Goal: Task Accomplishment & Management: Manage account settings

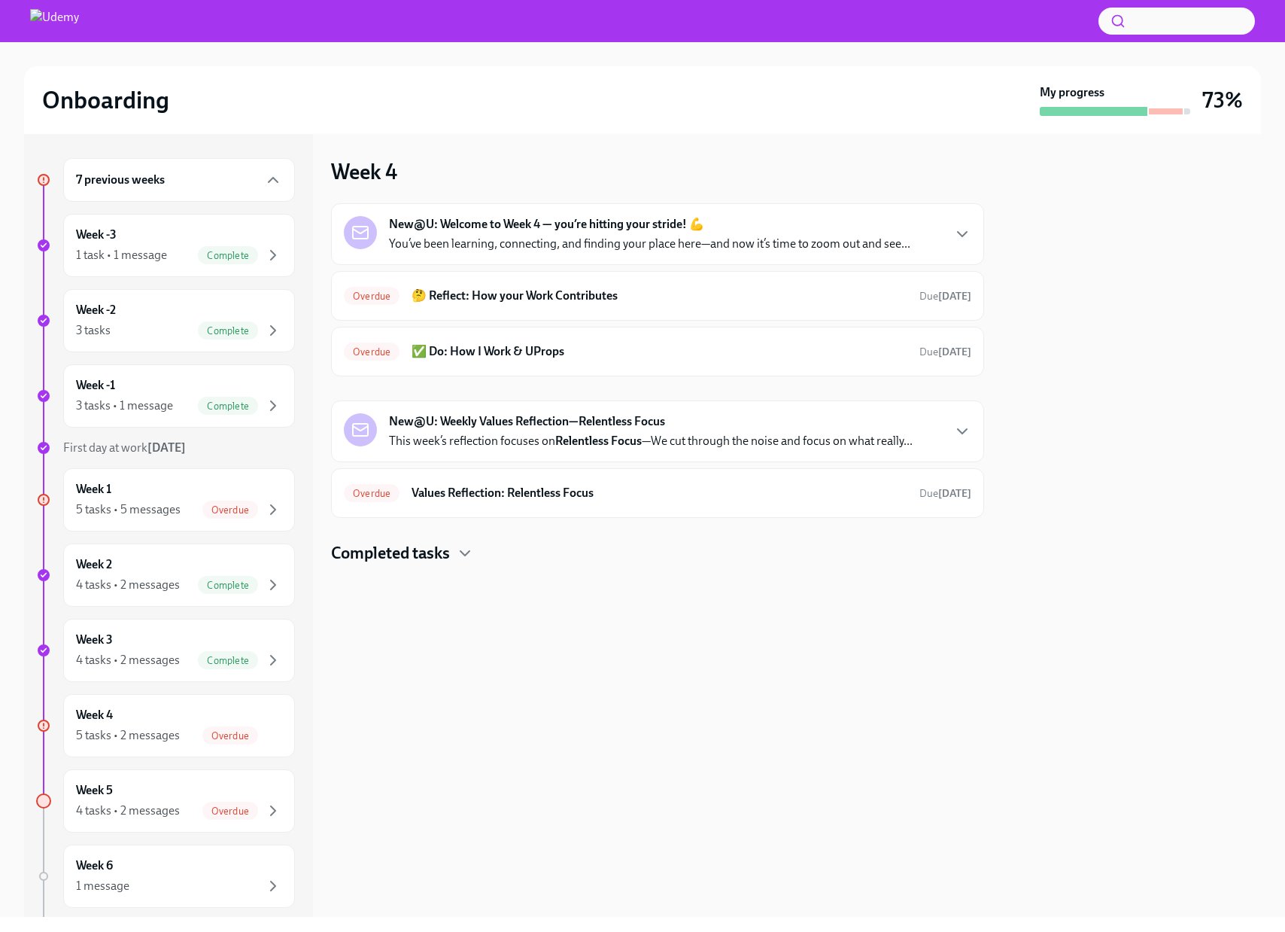
scroll to position [80, 0]
click at [170, 729] on div "5 tasks • 2 messages" at bounding box center [128, 735] width 104 height 17
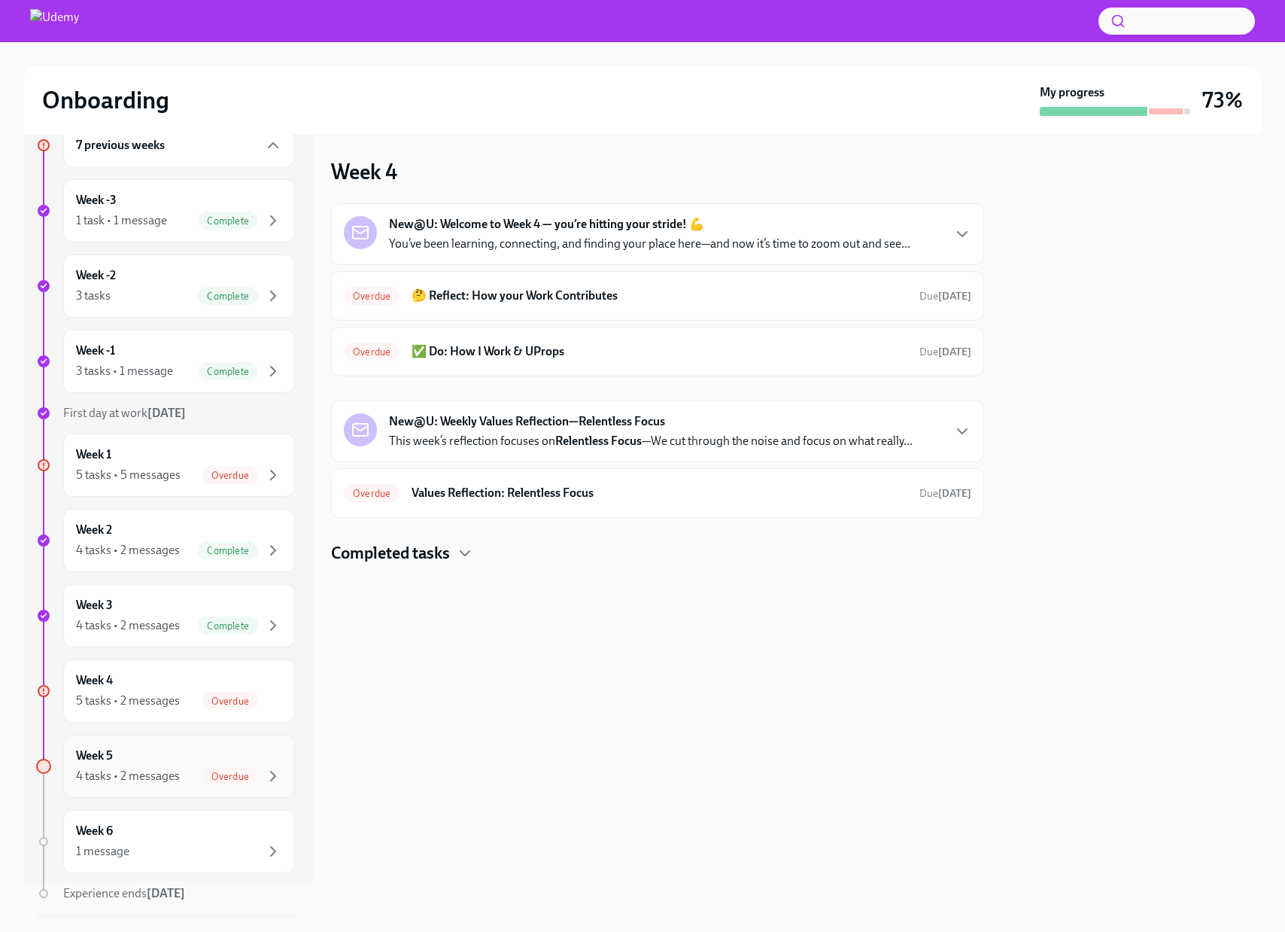
scroll to position [80, 0]
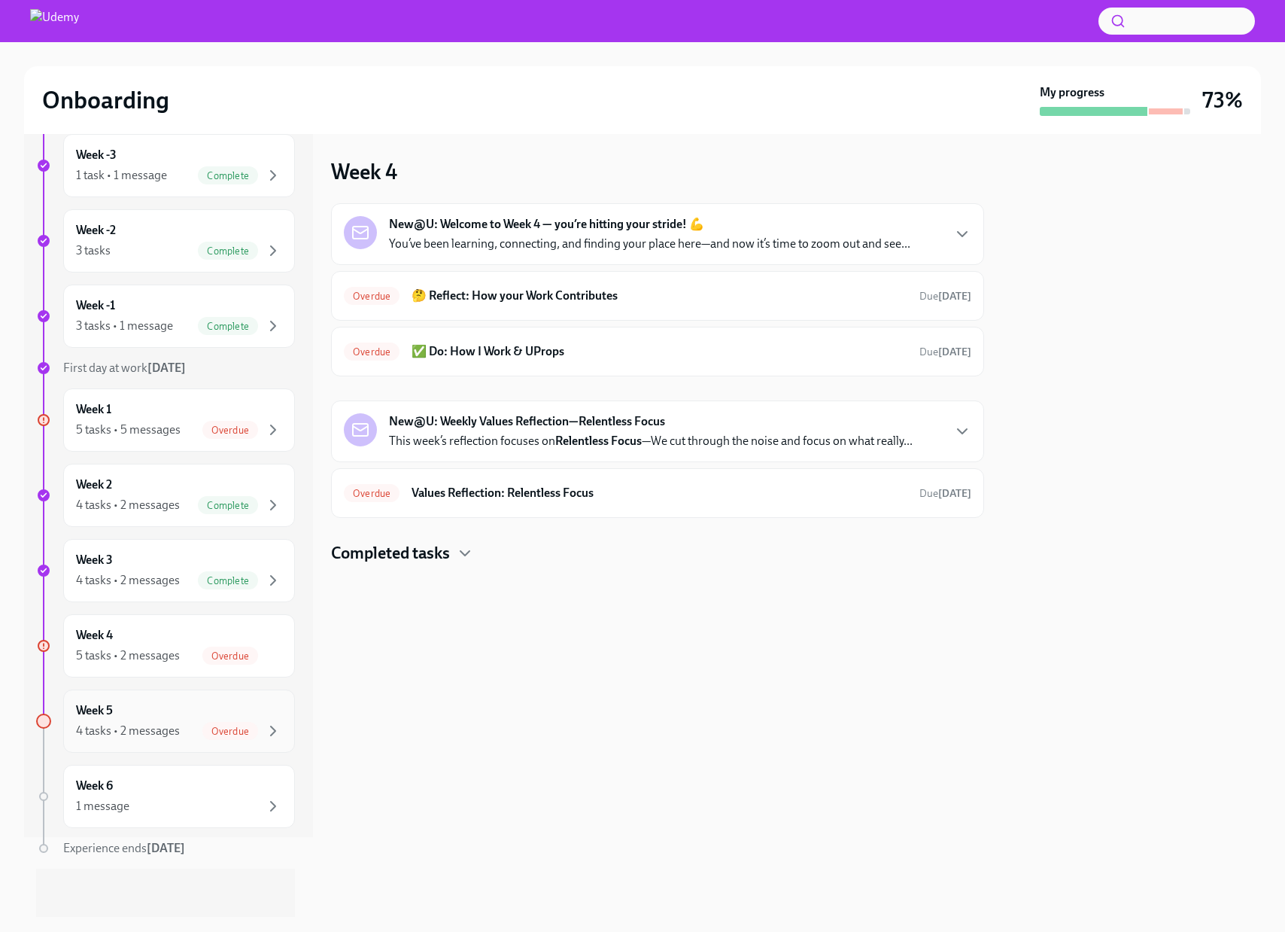
click at [177, 725] on div "4 tasks • 2 messages" at bounding box center [128, 730] width 104 height 17
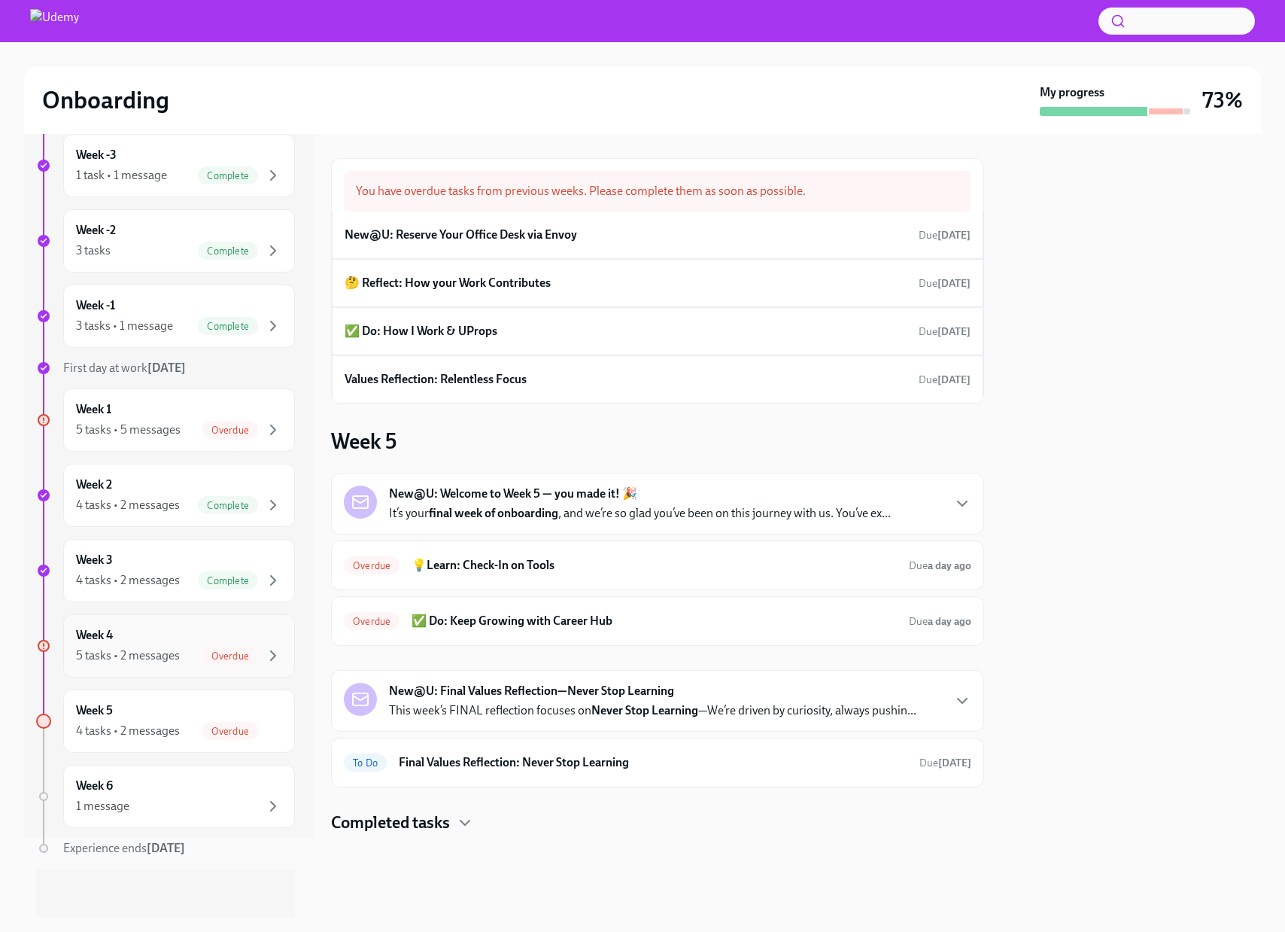
click at [235, 654] on span "Overdue" at bounding box center [230, 655] width 56 height 11
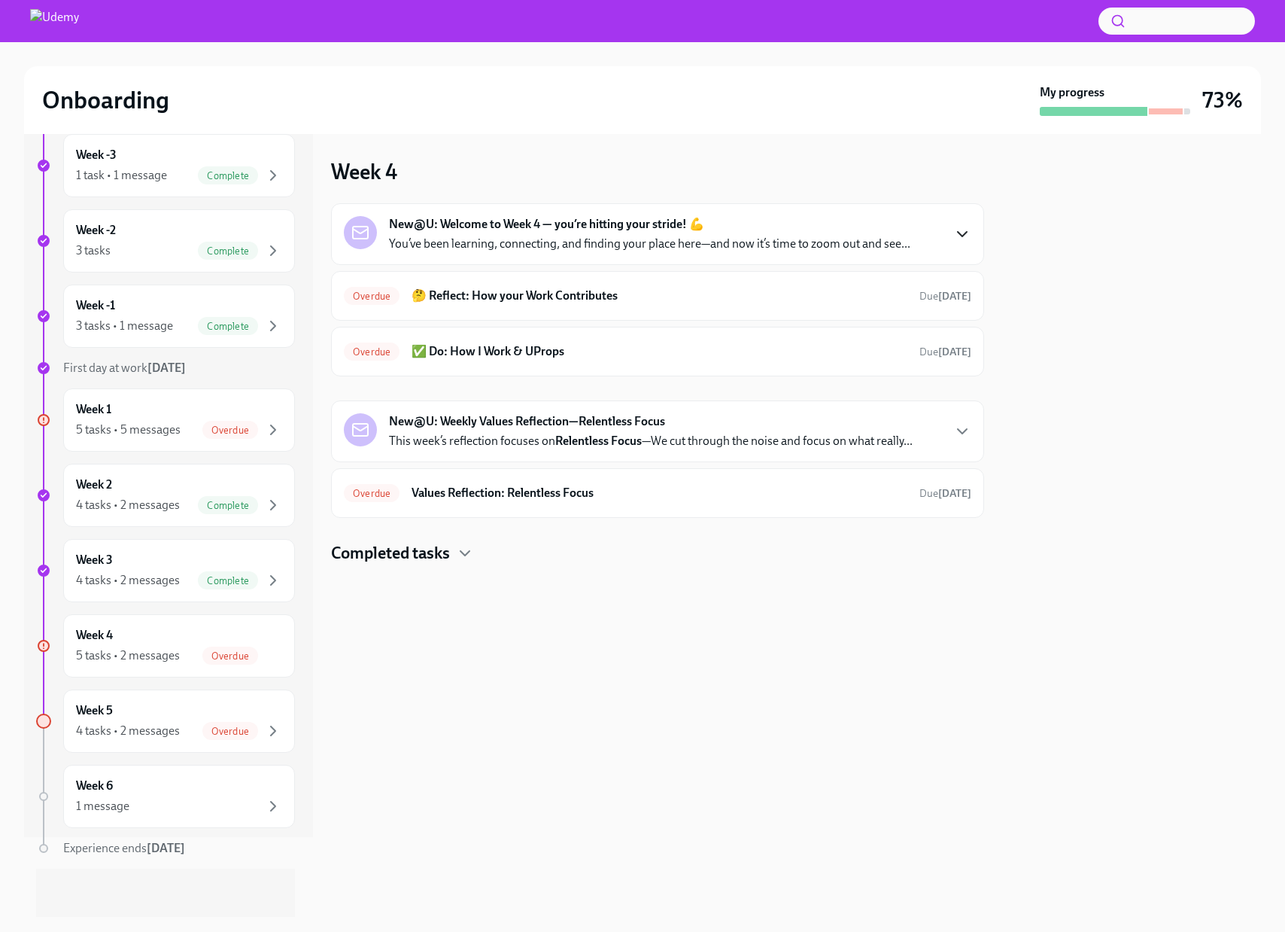
click at [968, 229] on icon "button" at bounding box center [962, 234] width 18 height 18
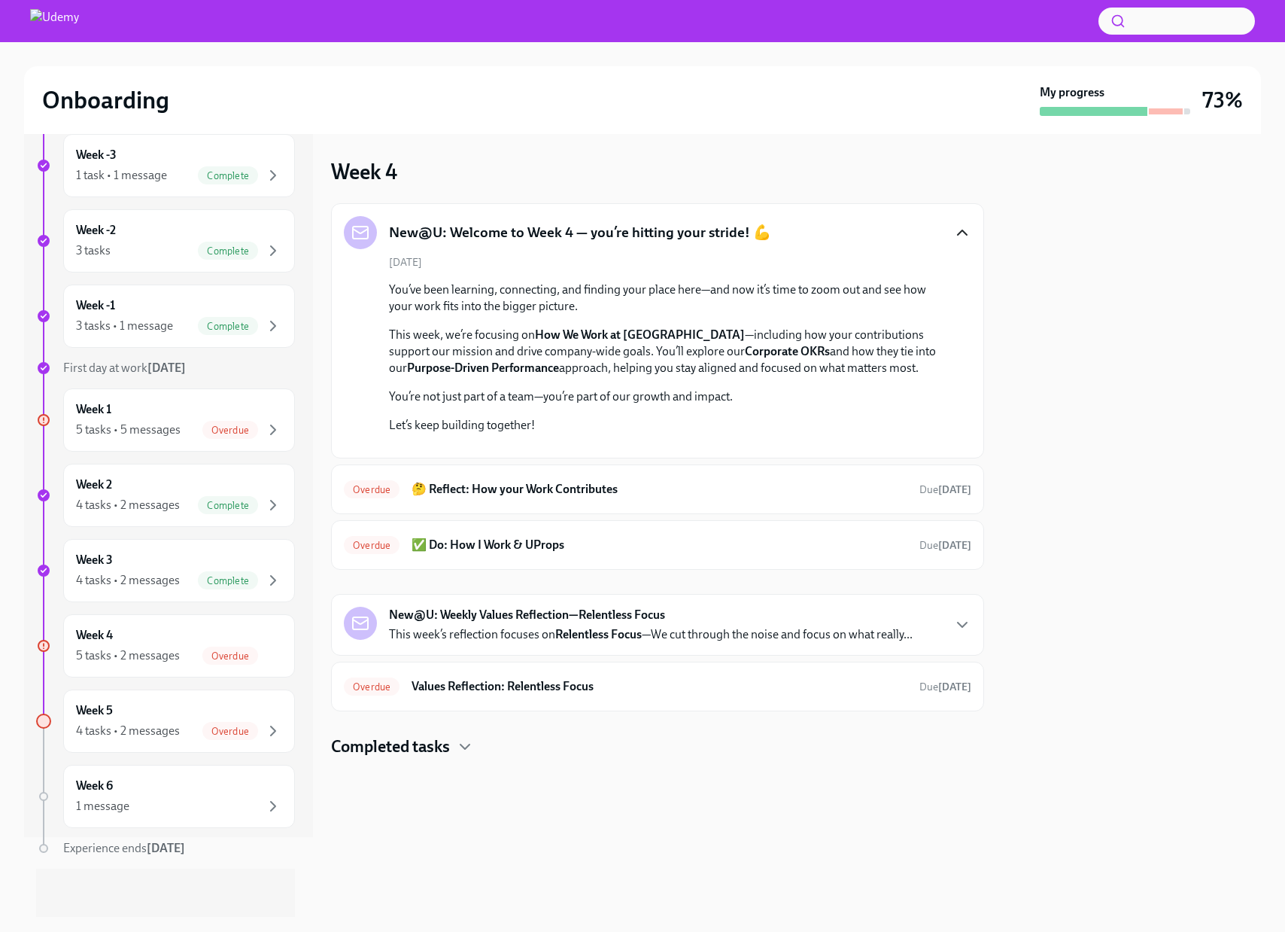
scroll to position [163, 0]
click at [765, 501] on div "Overdue 🤔 Reflect: How your Work Contributes Due [DATE]" at bounding box center [658, 489] width 628 height 24
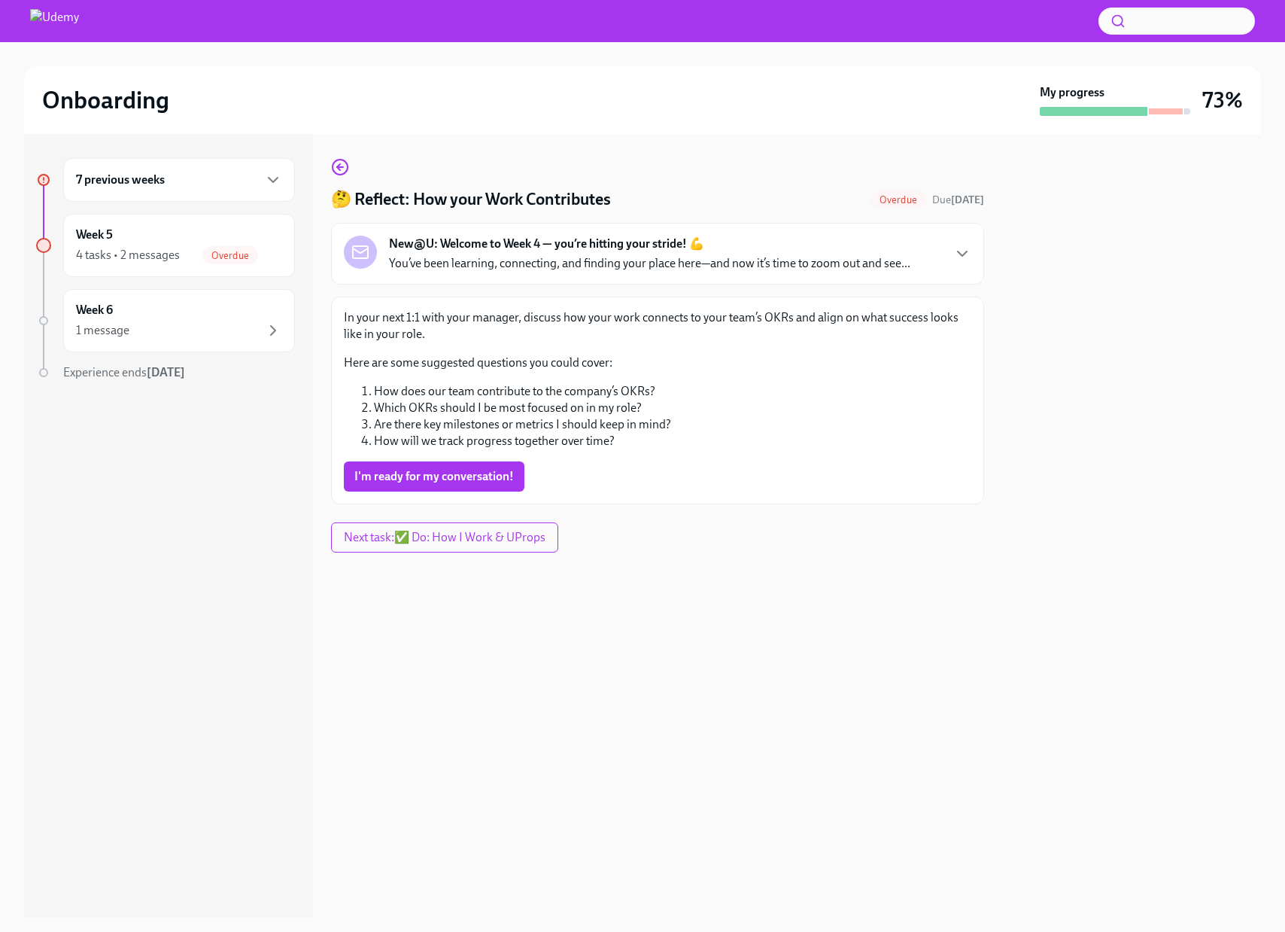
click at [167, 192] on div "7 previous weeks" at bounding box center [179, 180] width 232 height 44
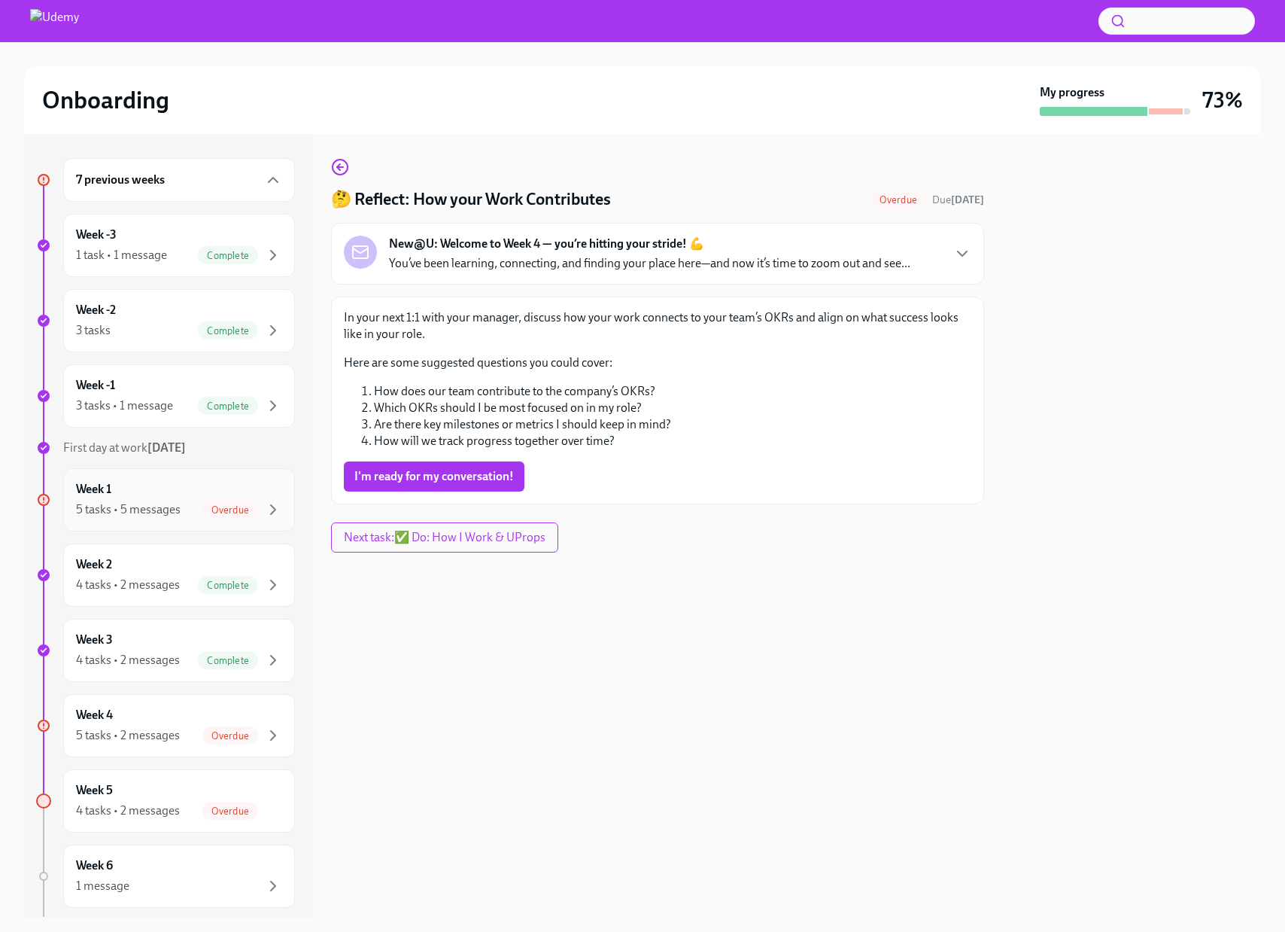
click at [214, 504] on span "Overdue" at bounding box center [230, 509] width 56 height 11
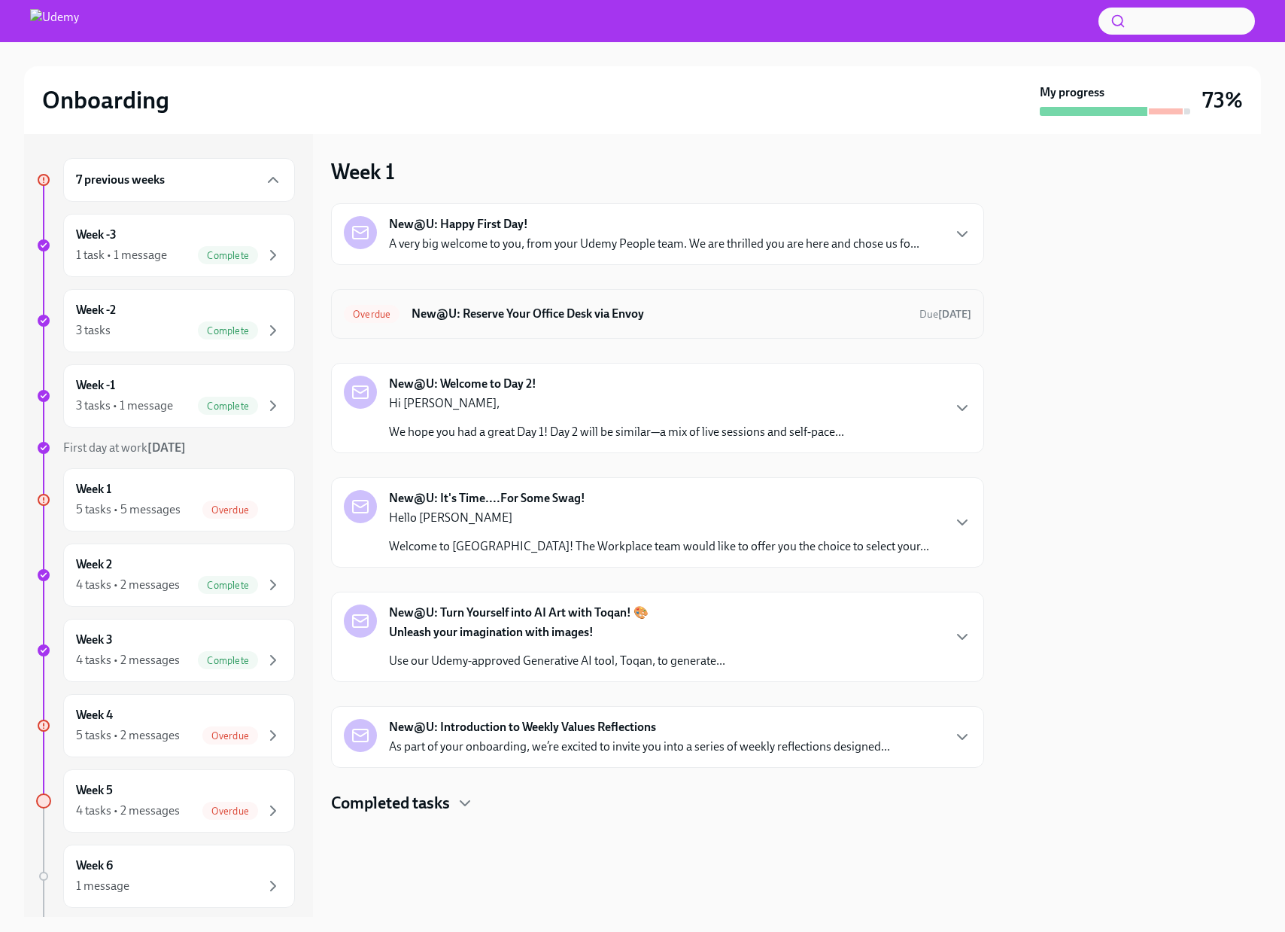
click at [604, 318] on h6 "New@U: Reserve Your Office Desk via Envoy" at bounding box center [660, 313] width 496 height 17
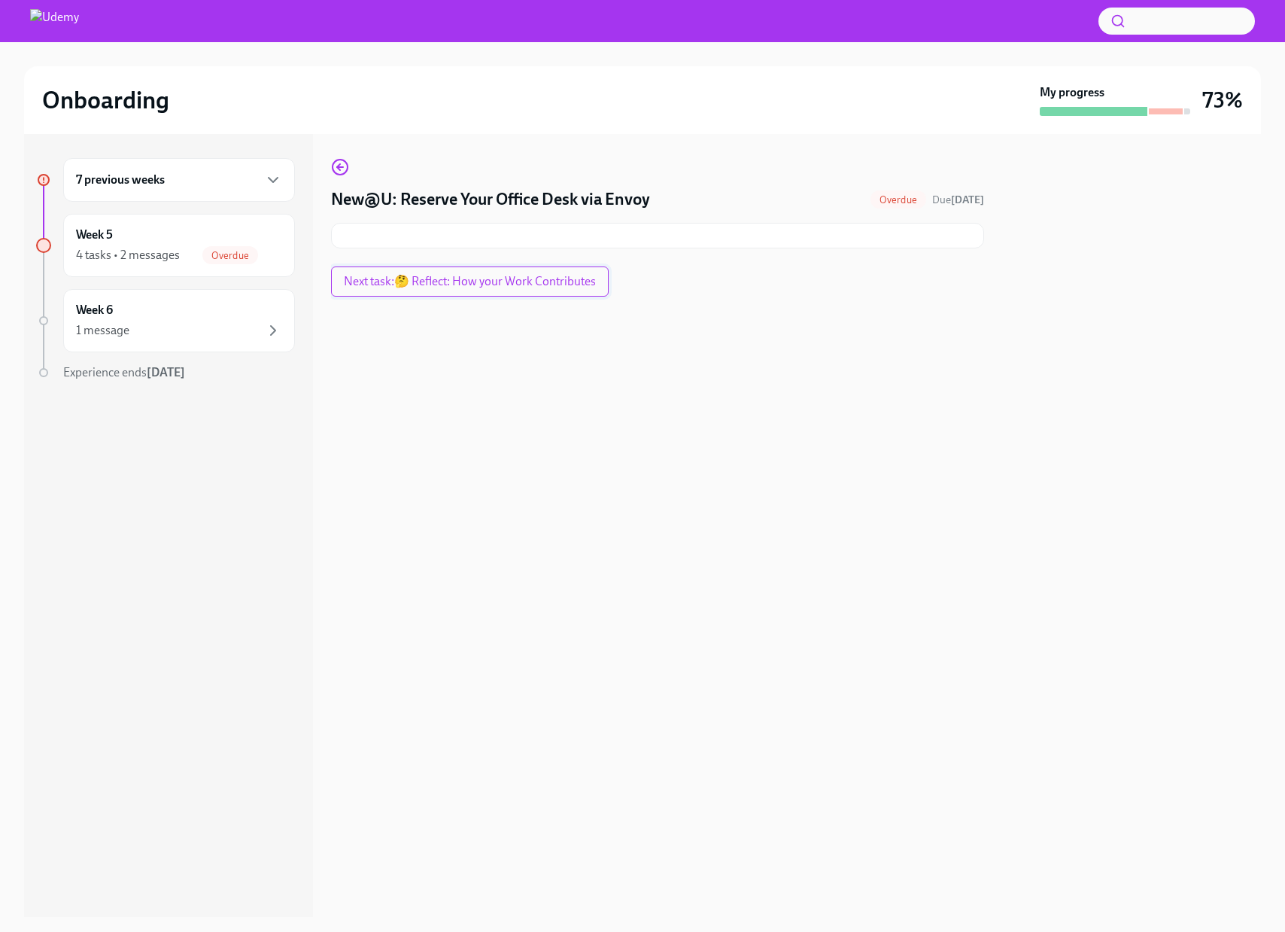
click at [507, 291] on button "Next task : 🤔 Reflect: How your Work Contributes" at bounding box center [470, 281] width 278 height 30
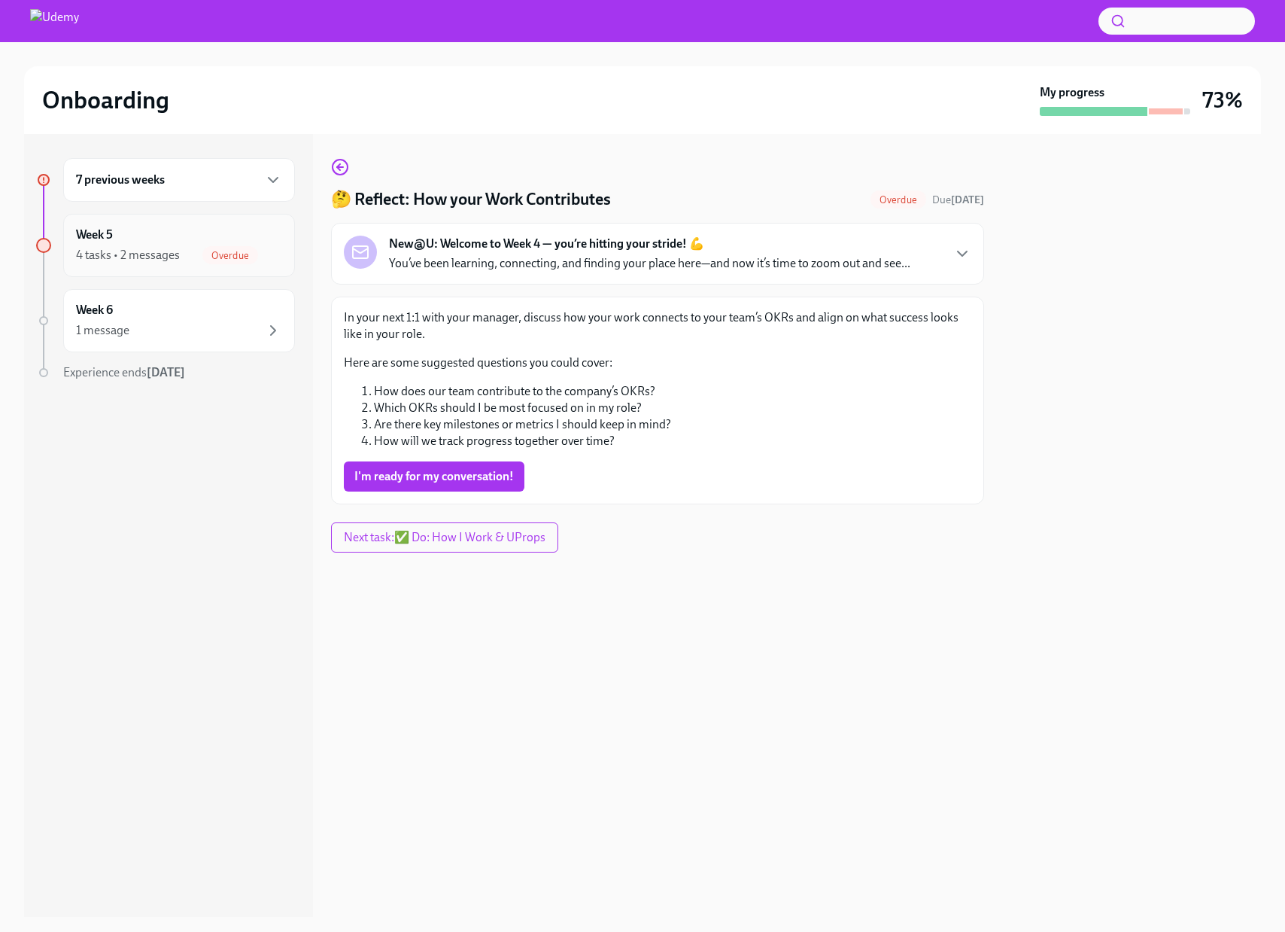
click at [187, 259] on div "4 tasks • 2 messages Overdue" at bounding box center [179, 255] width 206 height 18
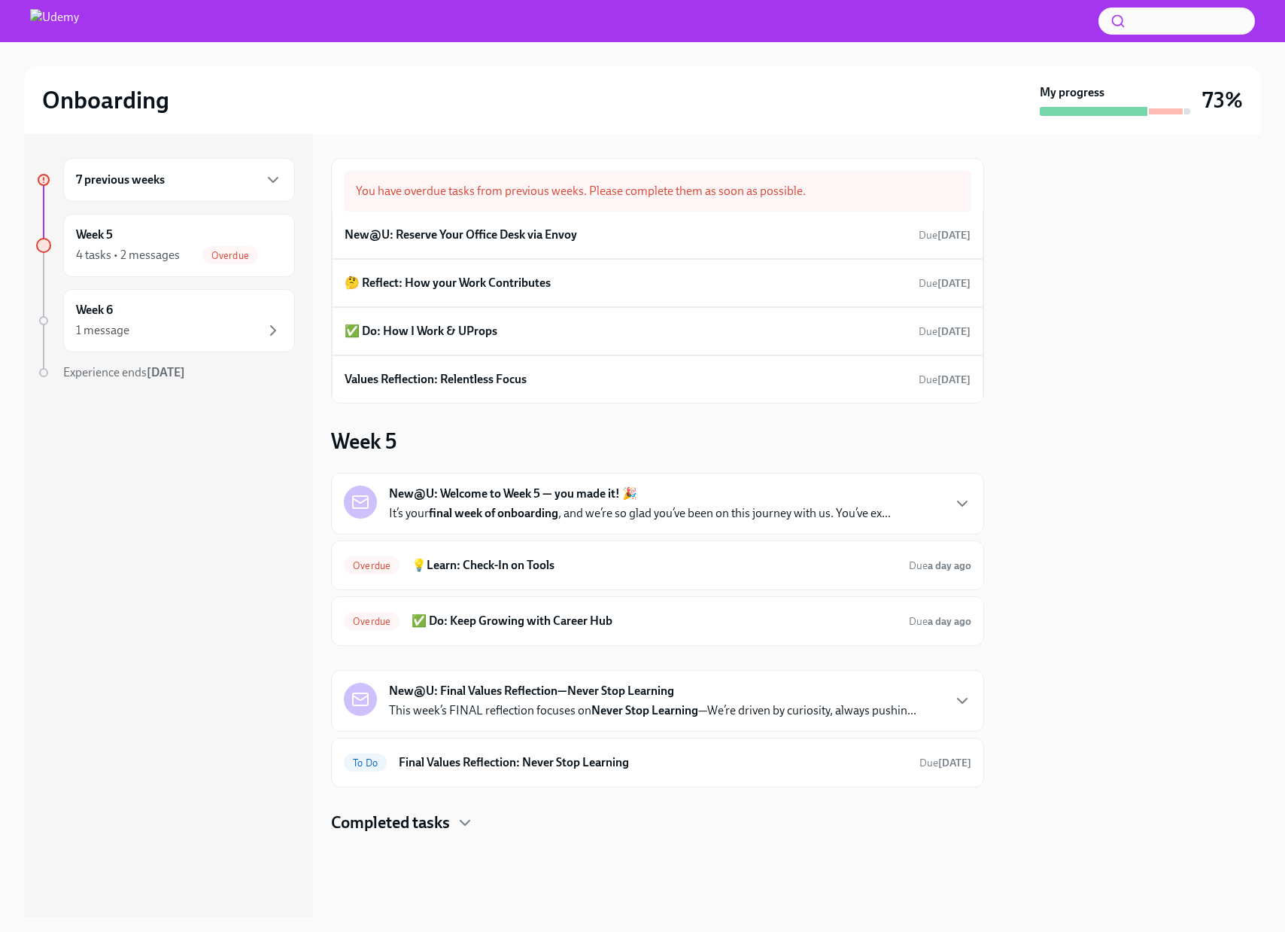
click at [199, 168] on div "7 previous weeks" at bounding box center [179, 180] width 232 height 44
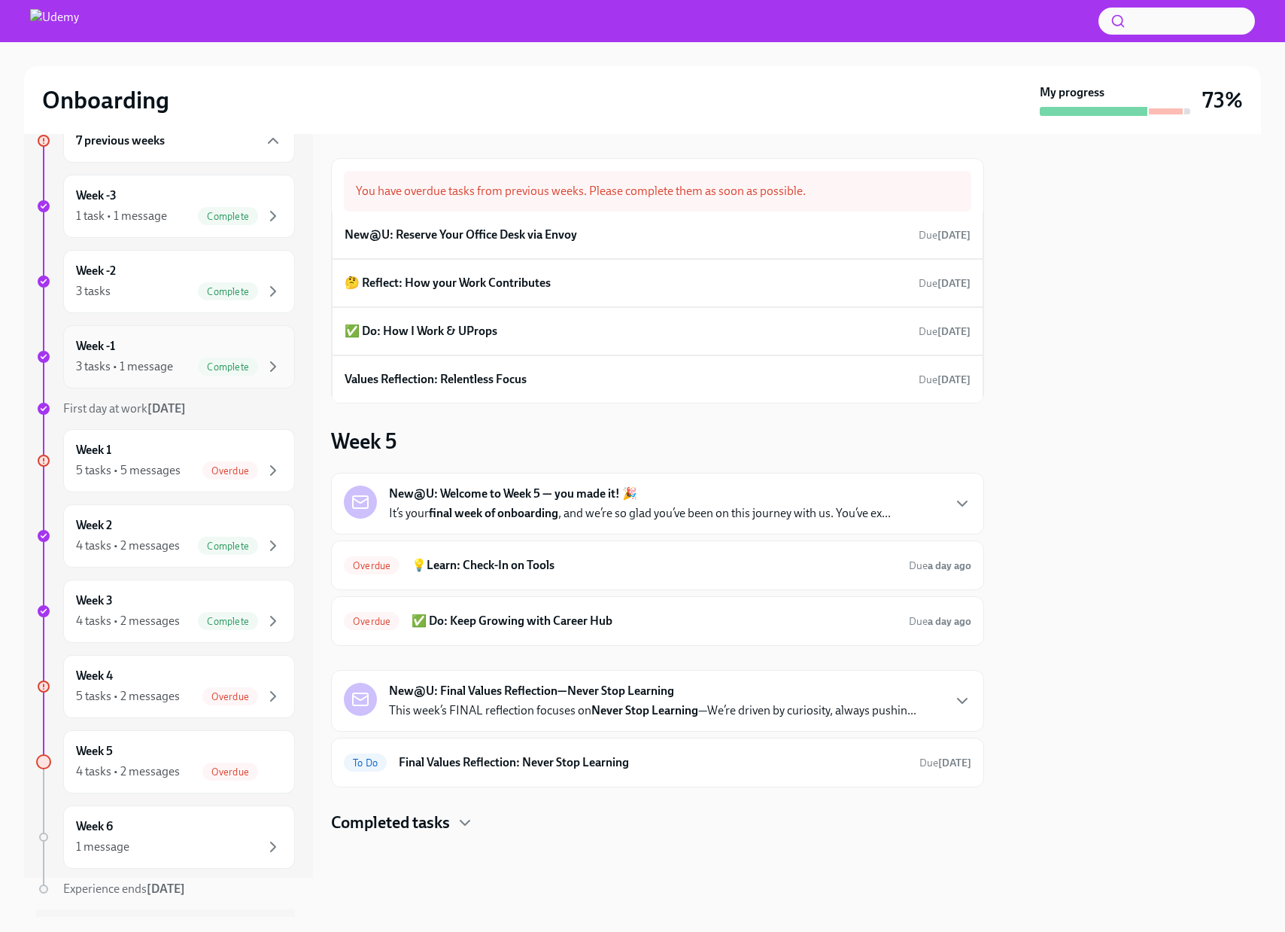
scroll to position [80, 0]
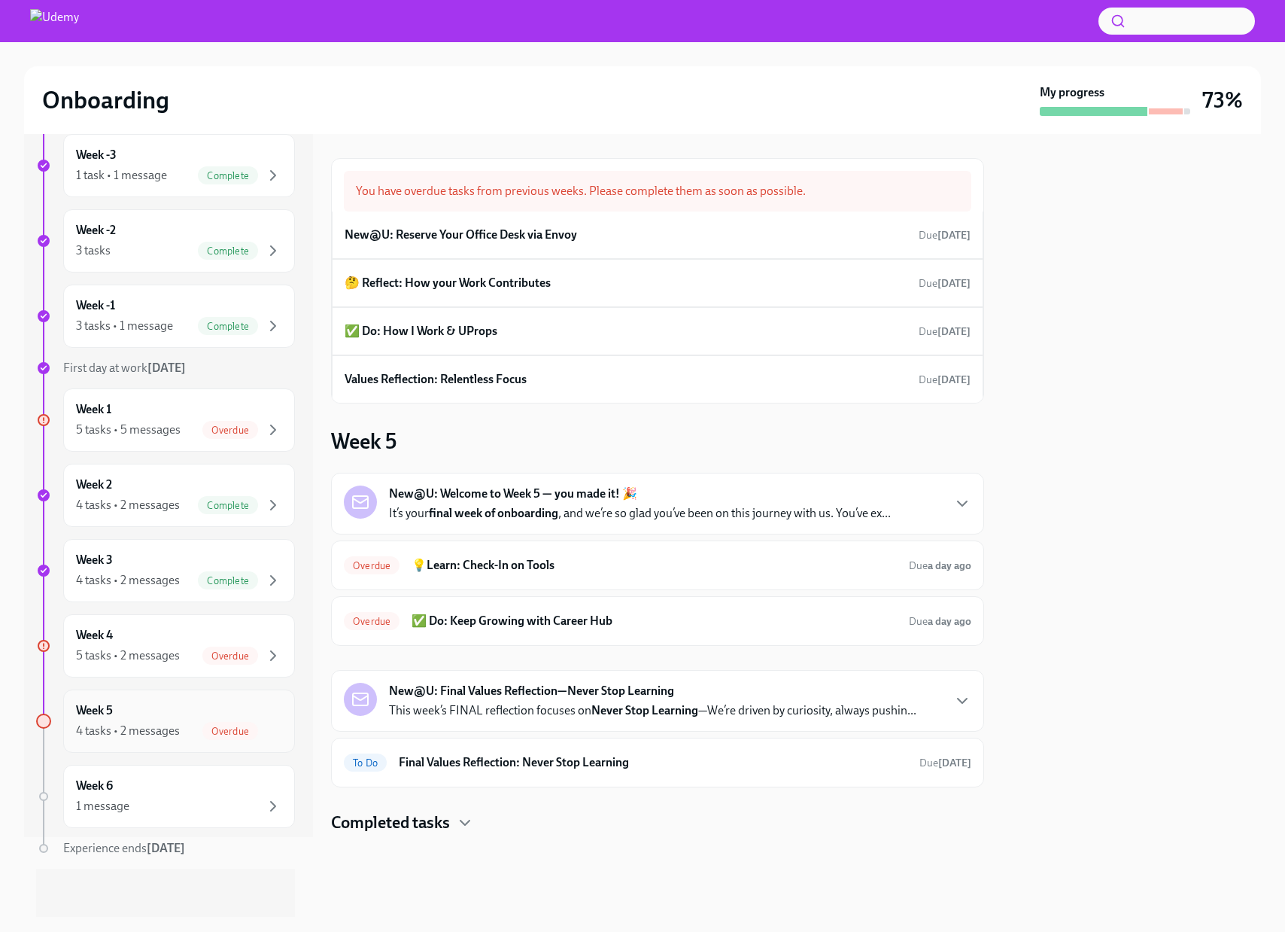
click at [175, 736] on div "4 tasks • 2 messages" at bounding box center [128, 730] width 104 height 17
click at [605, 565] on h6 "💡Learn: Check-In on Tools" at bounding box center [654, 565] width 485 height 17
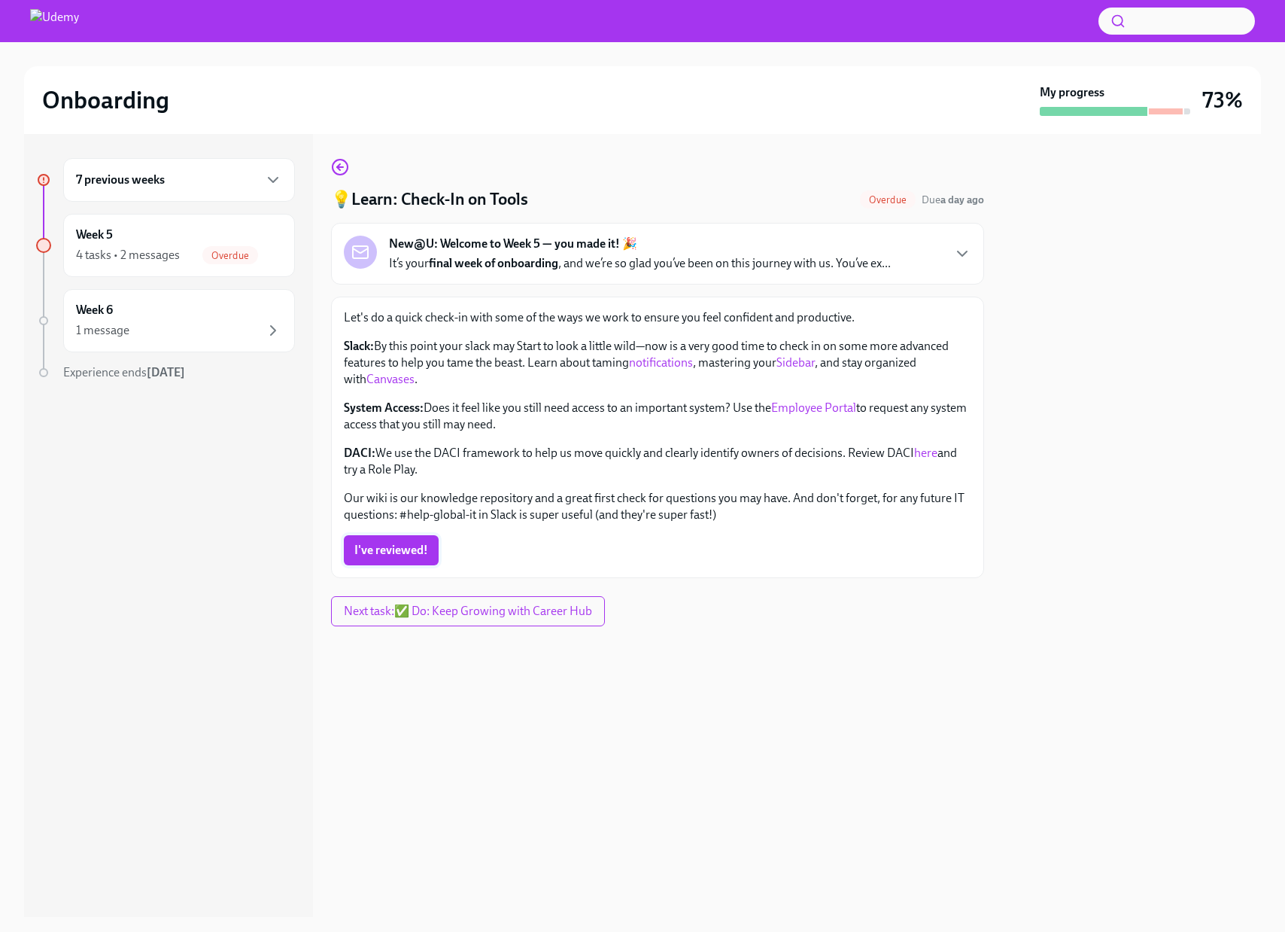
click at [403, 549] on span "I've reviewed!" at bounding box center [391, 550] width 74 height 15
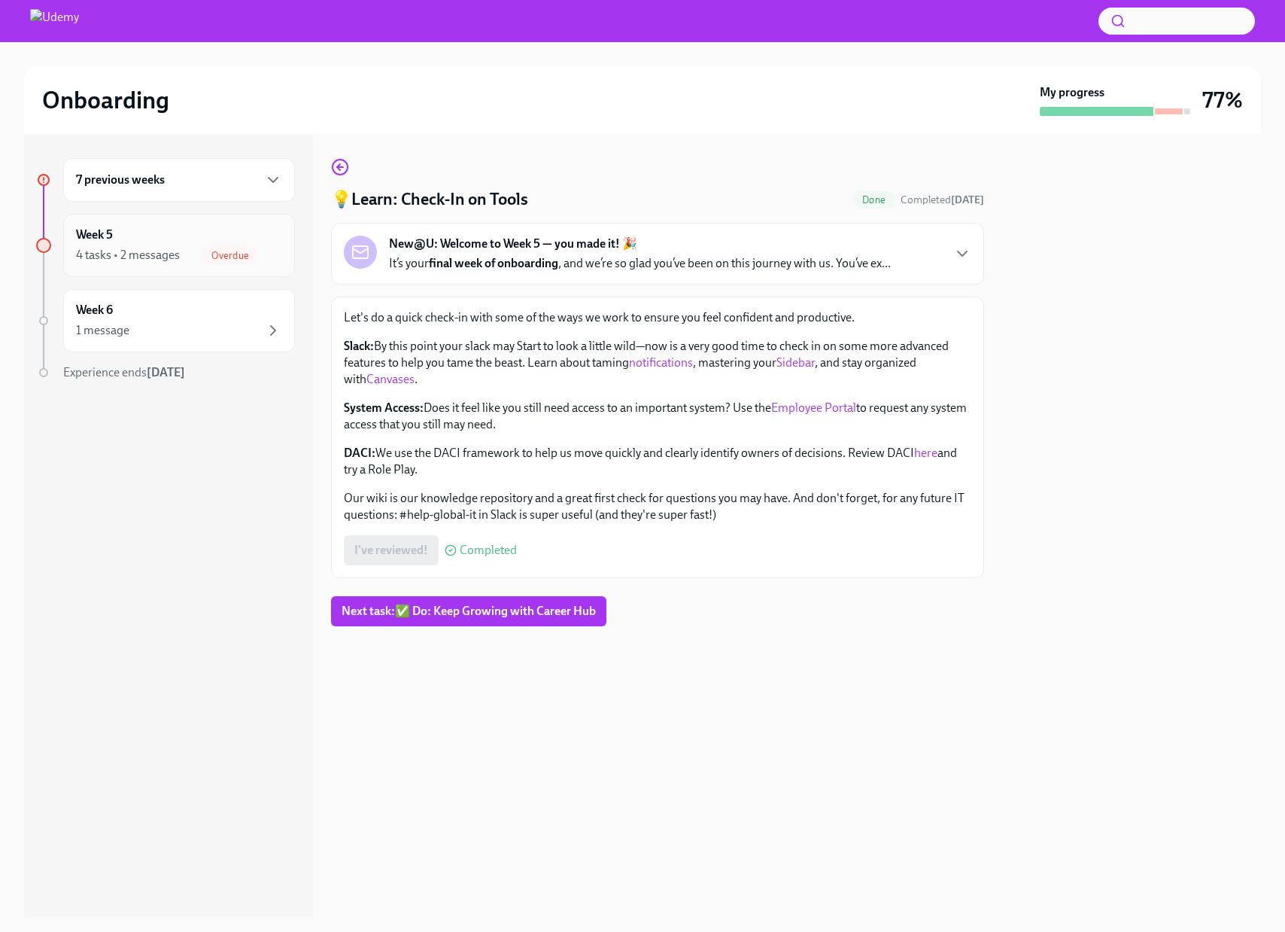
click at [180, 239] on div "Week 5 4 tasks • 2 messages Overdue" at bounding box center [179, 245] width 206 height 38
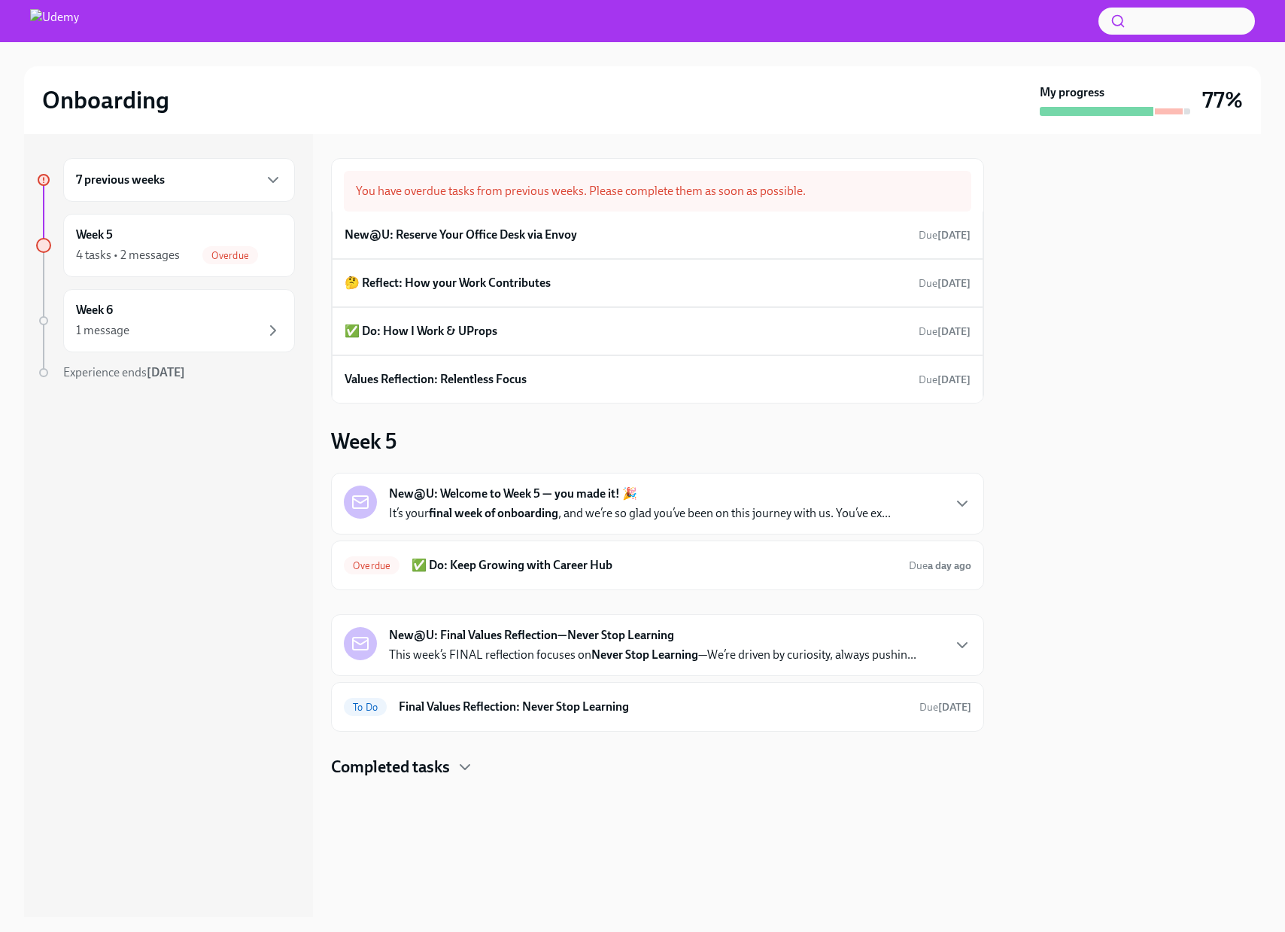
click at [157, 185] on h6 "7 previous weeks" at bounding box center [120, 180] width 89 height 17
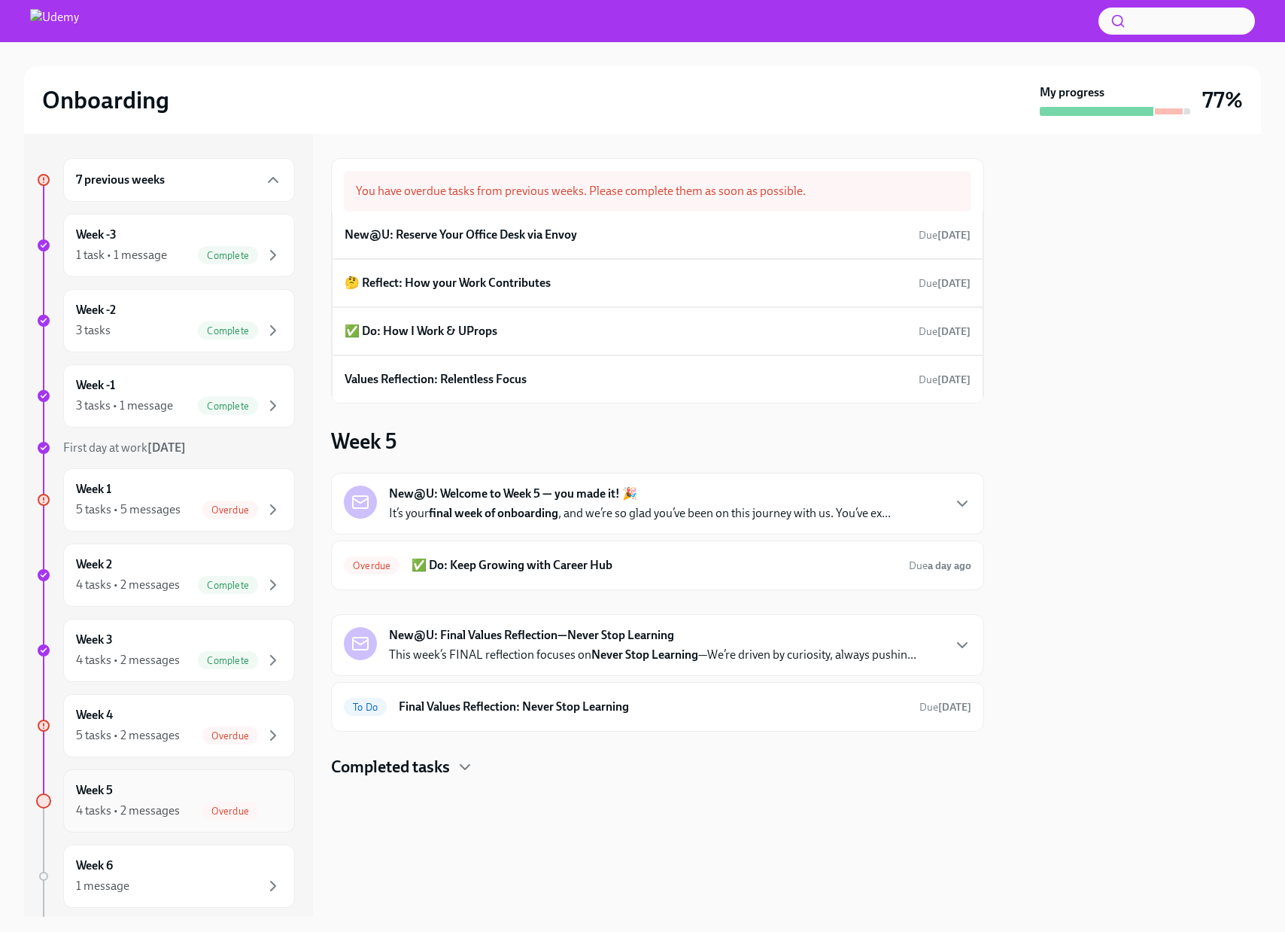
click at [208, 810] on span "Overdue" at bounding box center [230, 810] width 56 height 11
click at [698, 558] on h6 "✅ Do: Keep Growing with Career Hub" at bounding box center [654, 565] width 485 height 17
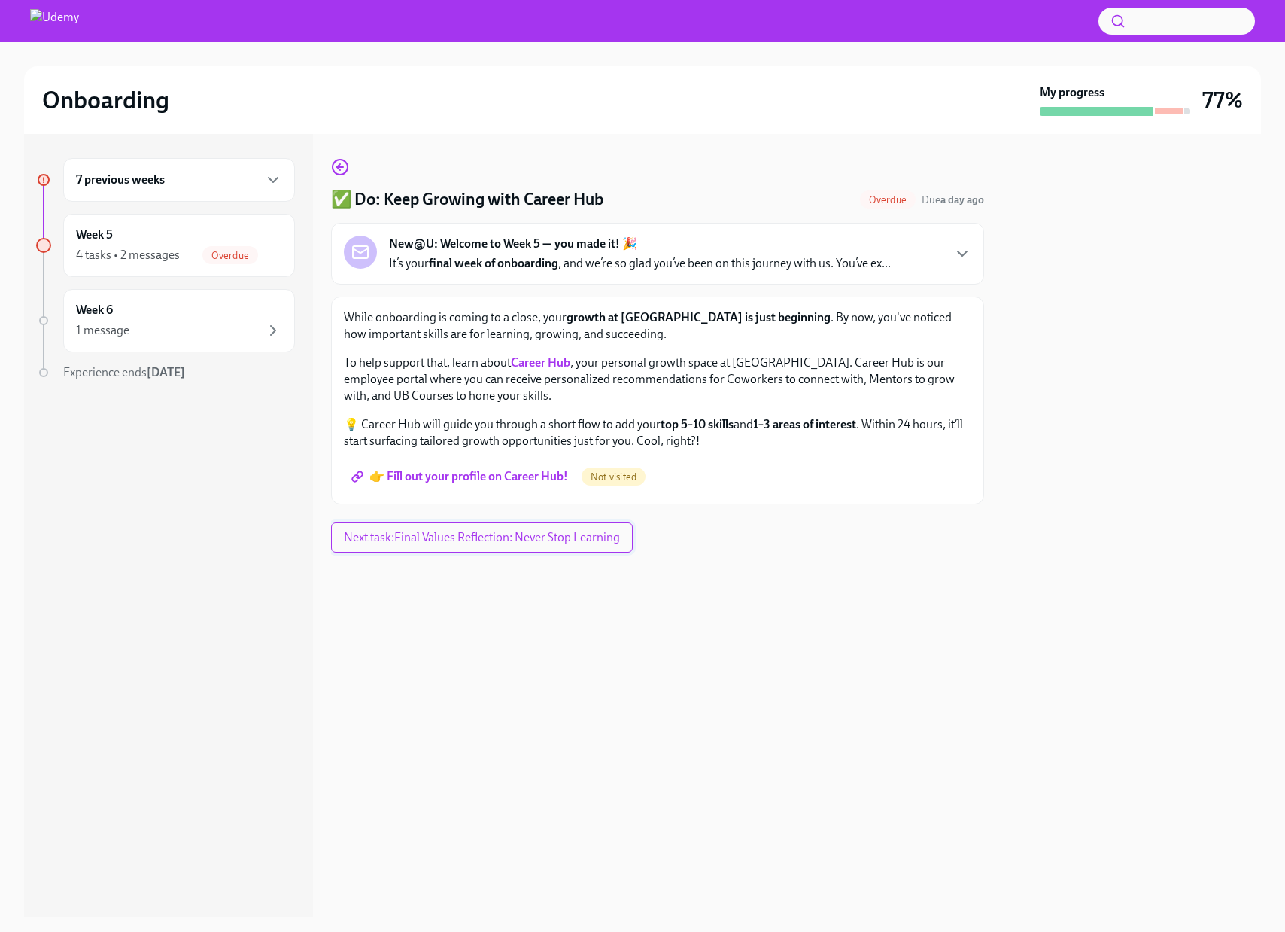
click at [489, 537] on span "Next task : Final Values Reflection: Never Stop Learning" at bounding box center [482, 537] width 276 height 15
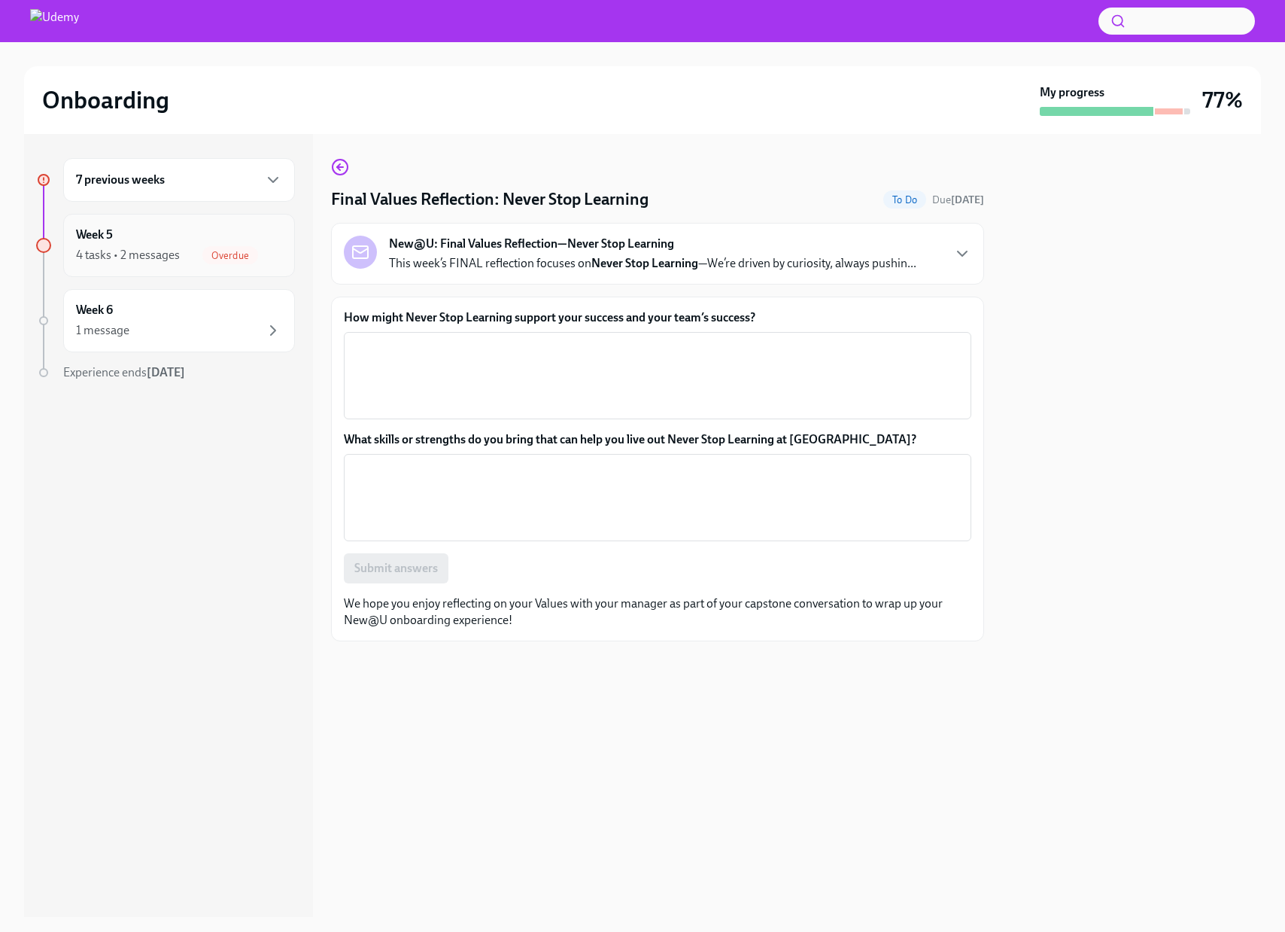
click at [126, 263] on div "4 tasks • 2 messages" at bounding box center [128, 255] width 104 height 17
